Goal: Book appointment/travel/reservation

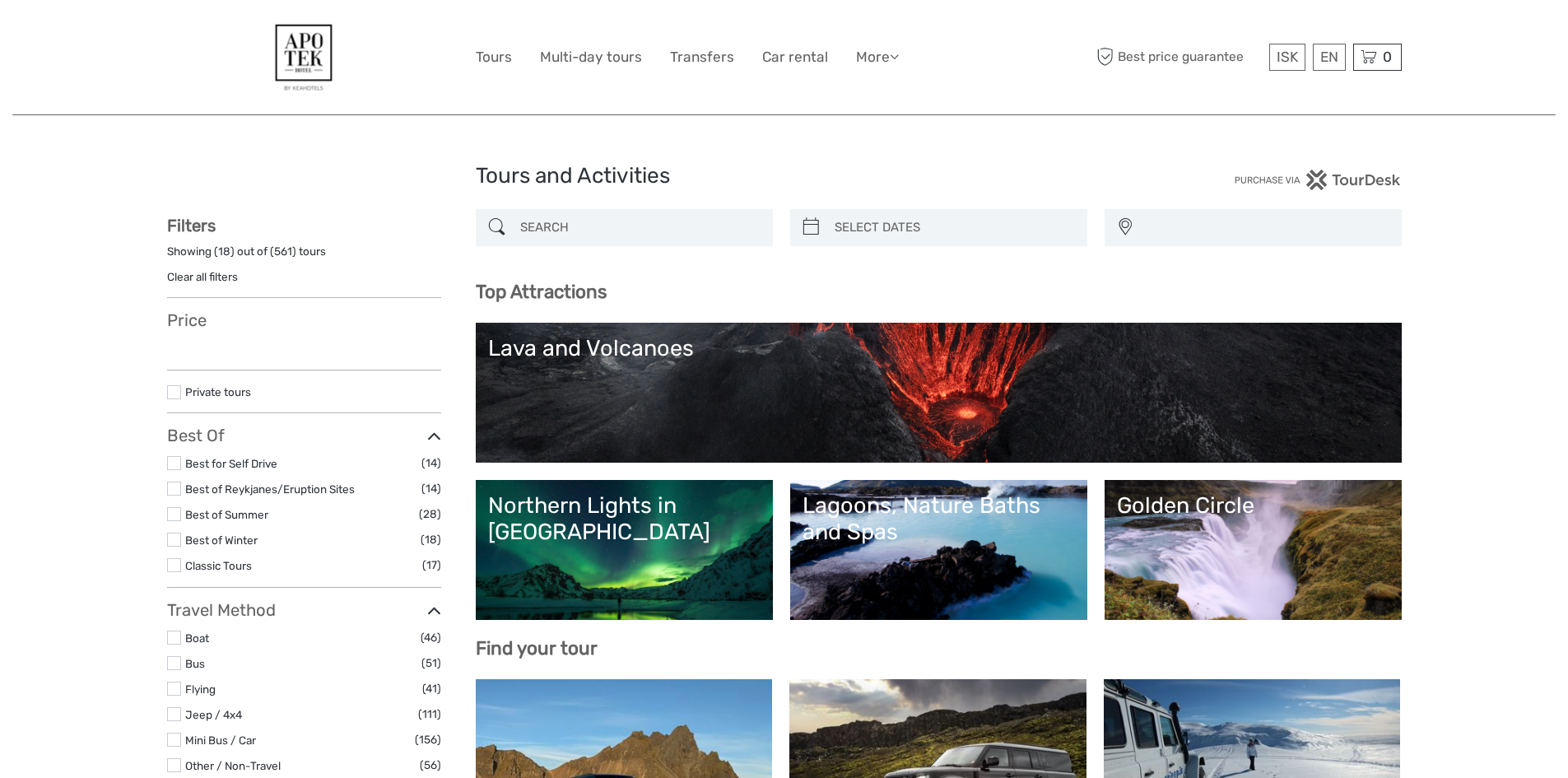
select select
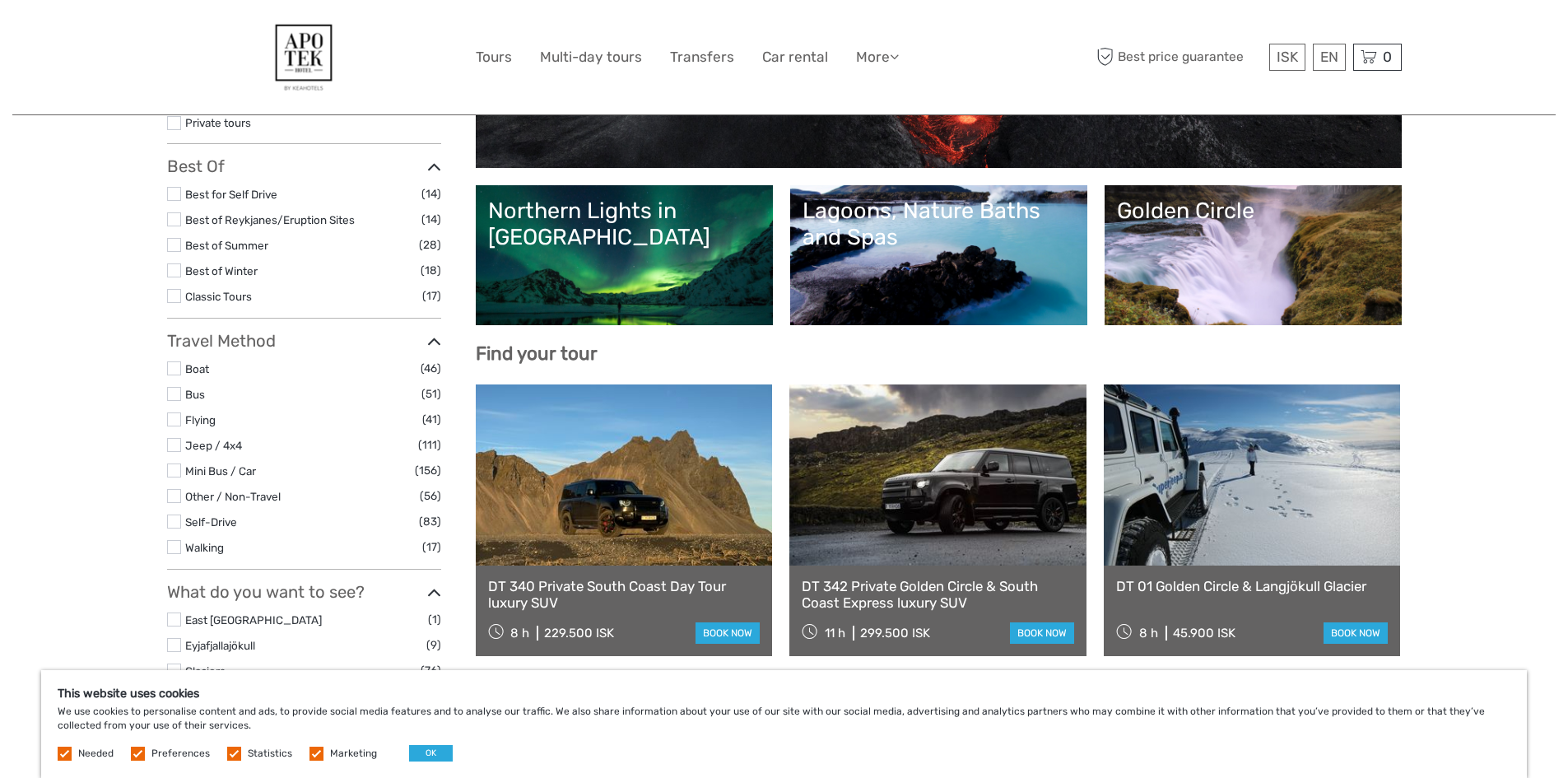
scroll to position [247, 0]
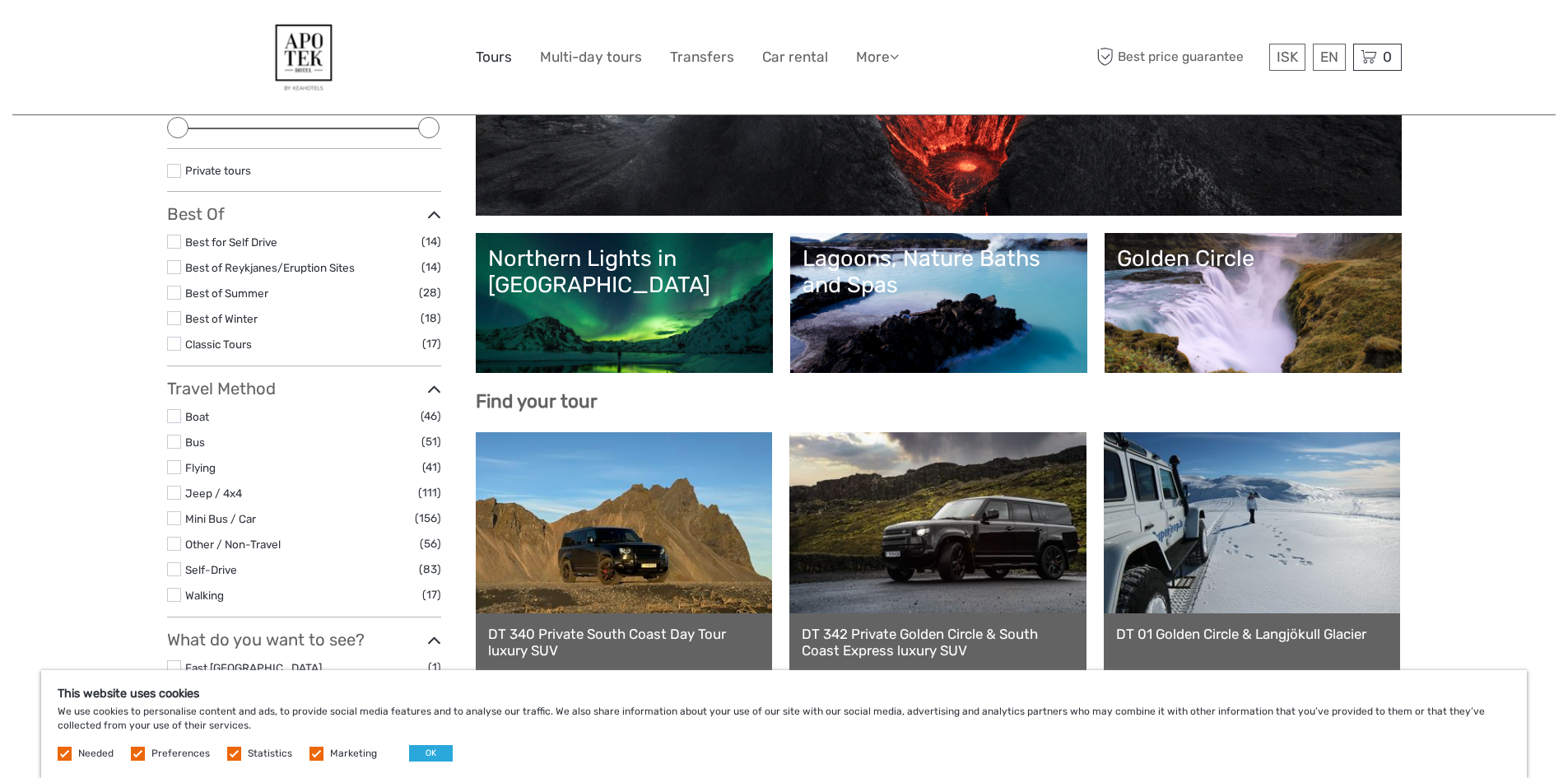
click at [498, 49] on link "Tours" at bounding box center [493, 57] width 36 height 24
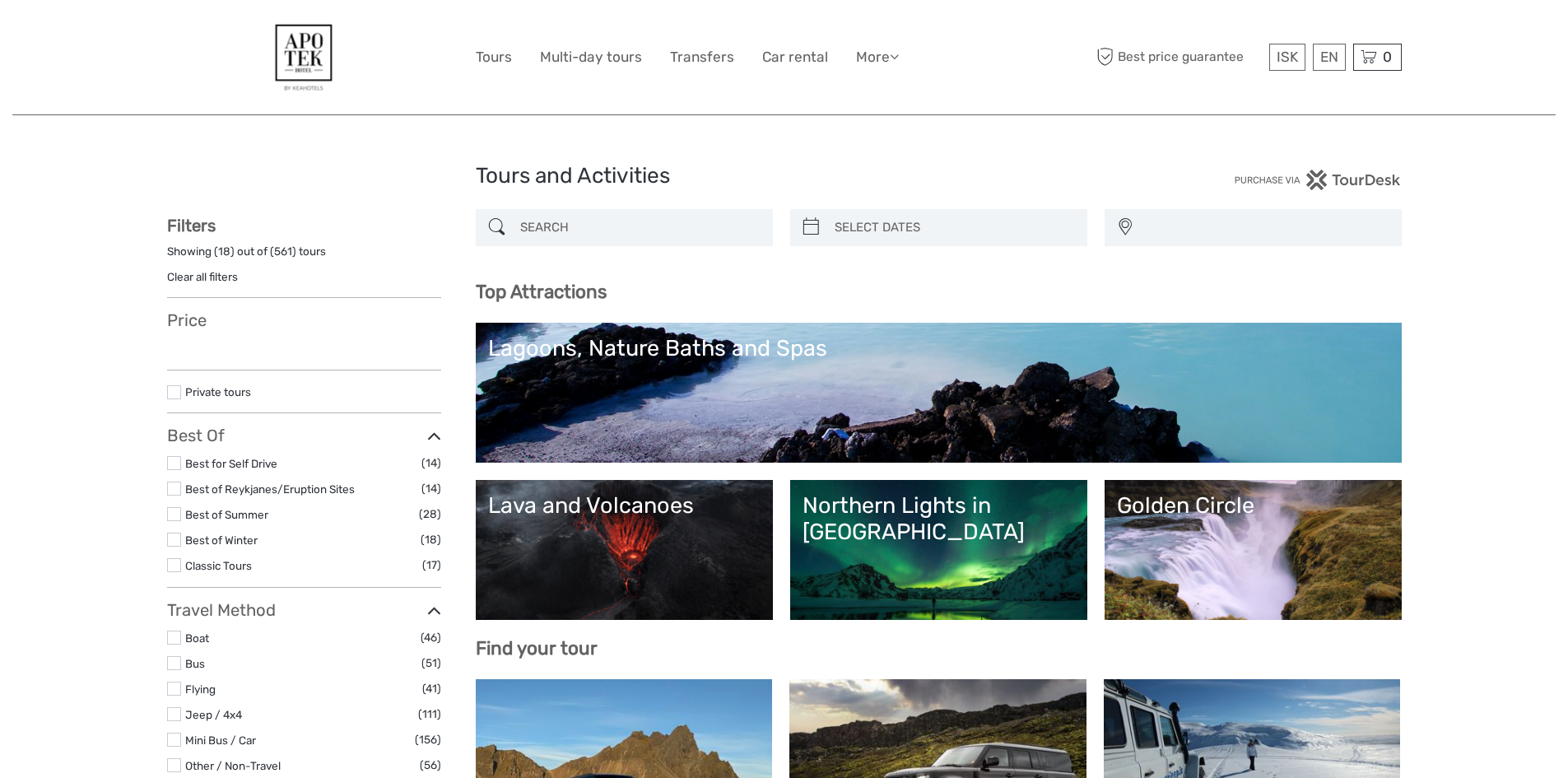
select select
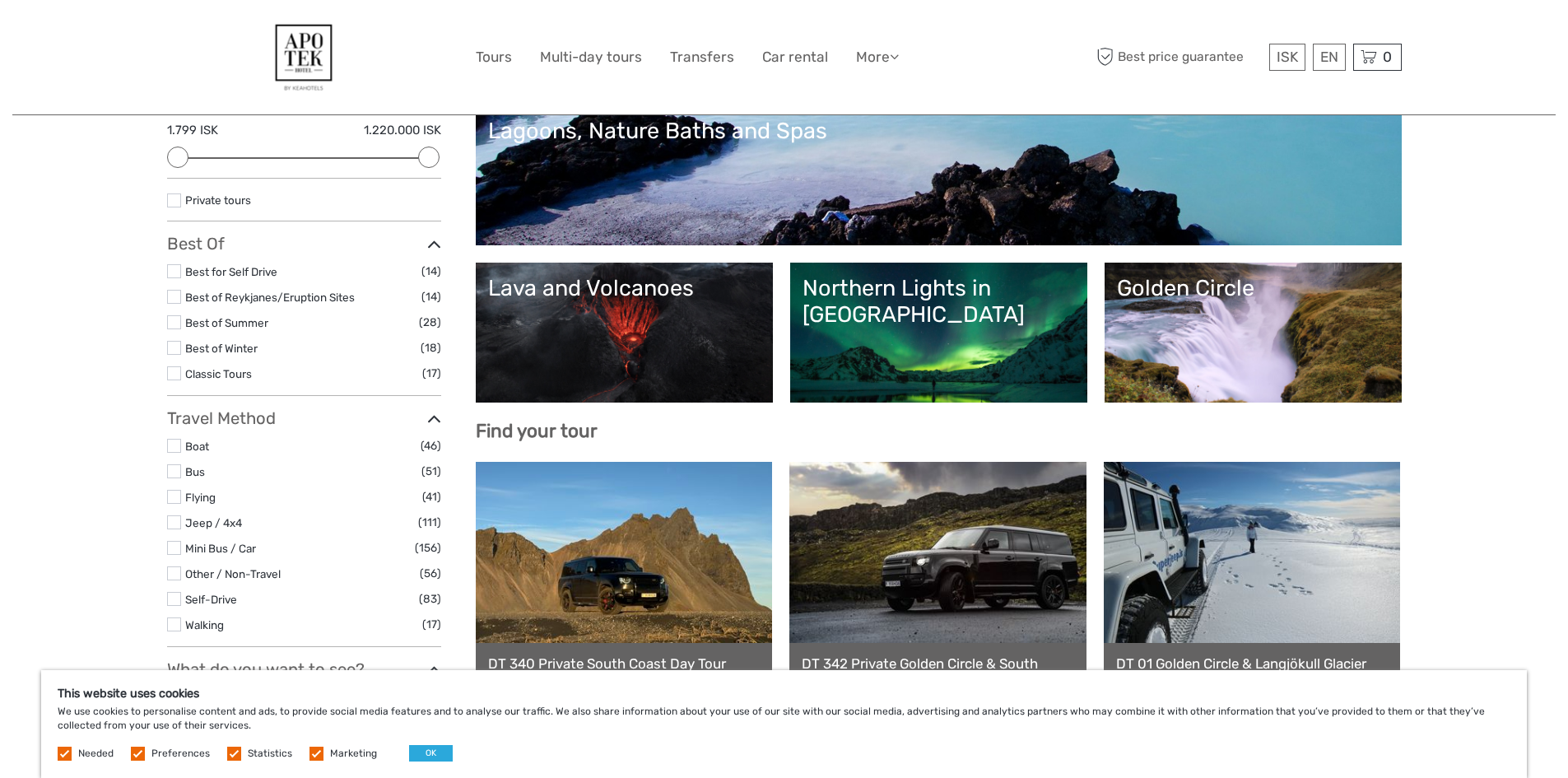
scroll to position [247, 0]
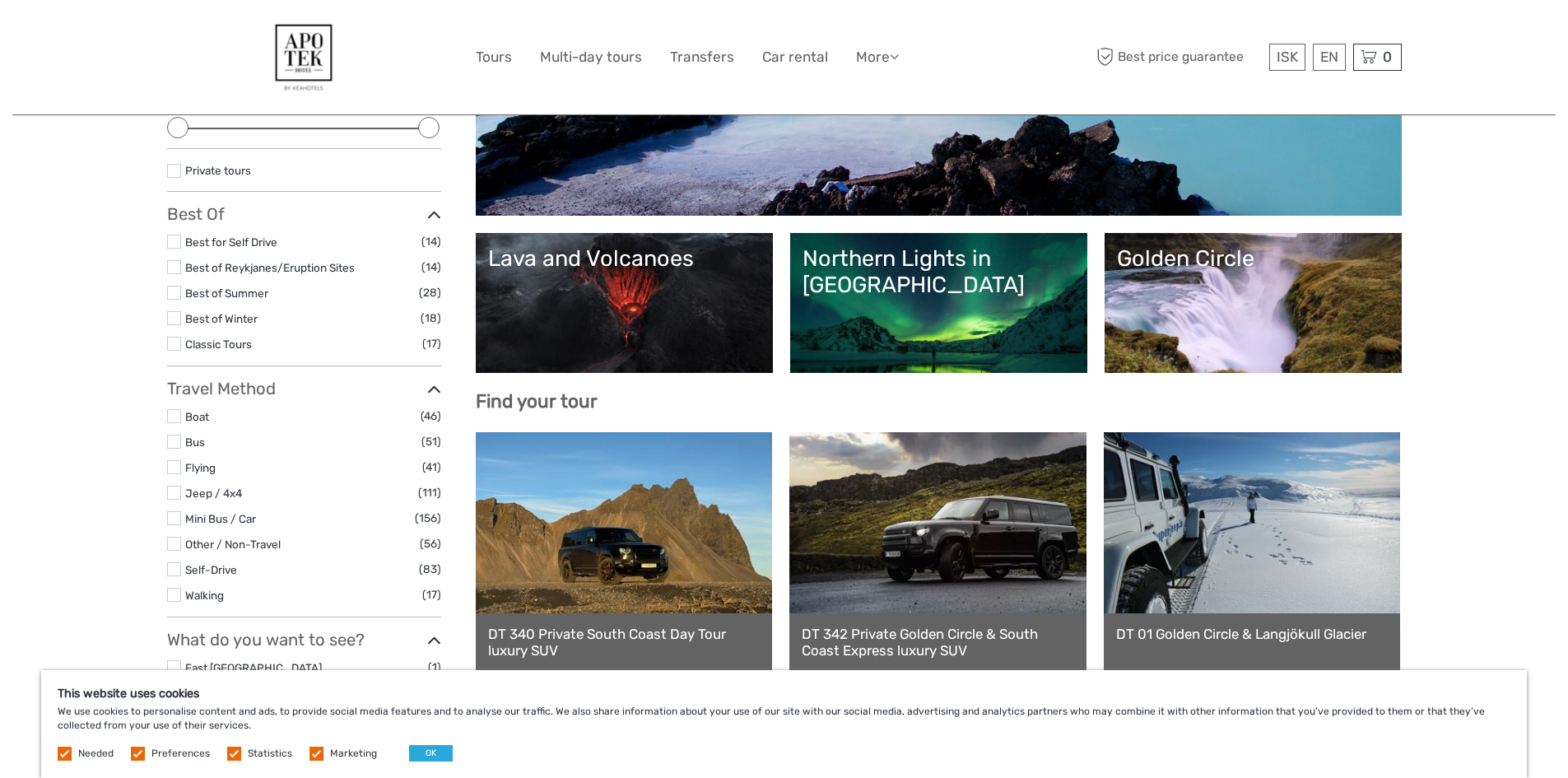
click at [1240, 328] on link "Golden Circle" at bounding box center [1253, 302] width 272 height 115
